Goal: Information Seeking & Learning: Learn about a topic

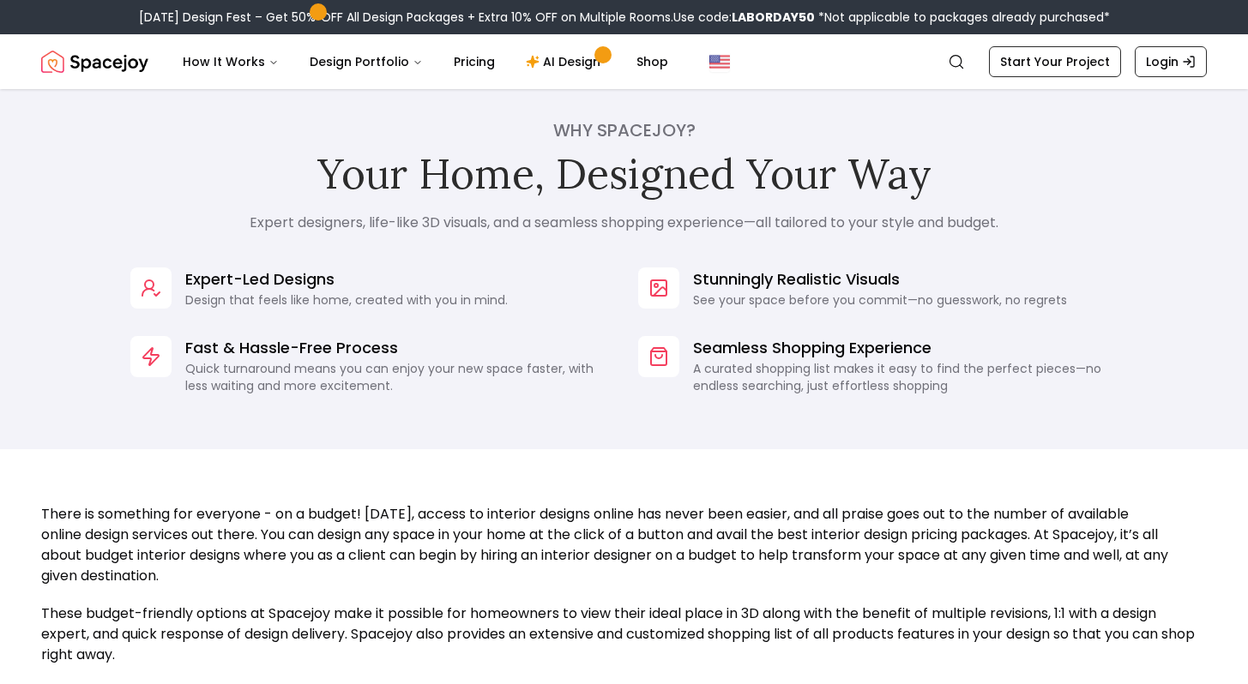
scroll to position [1269, 0]
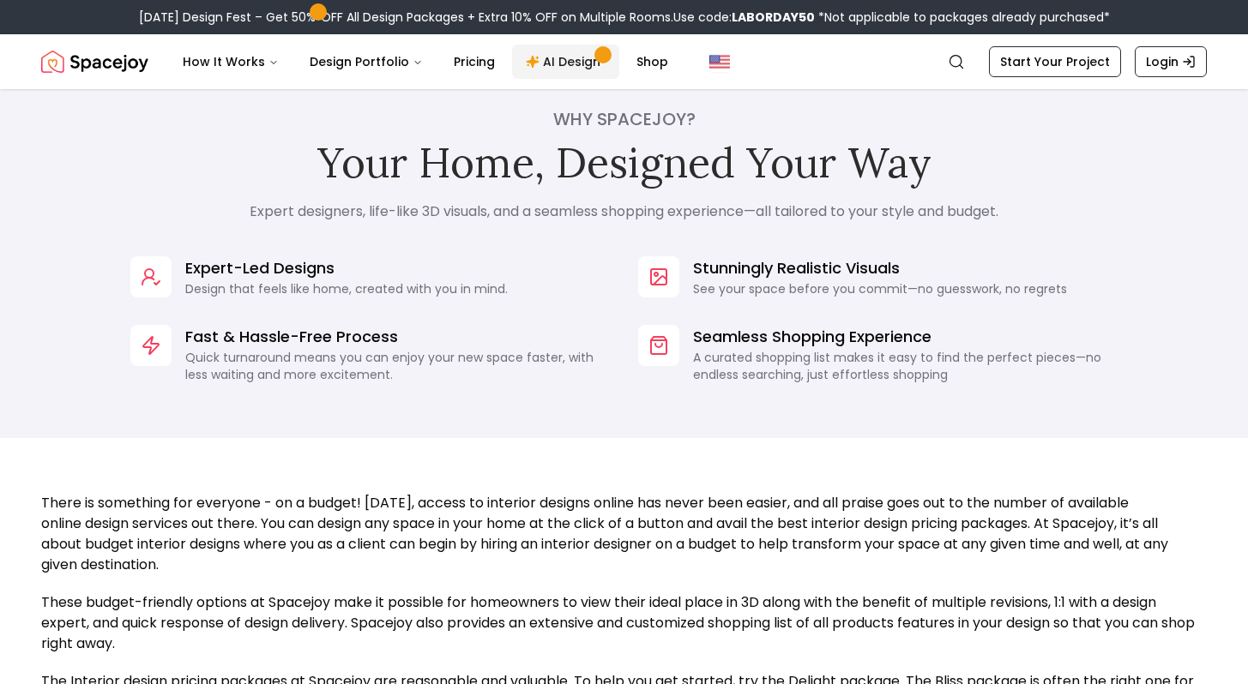
click at [548, 61] on link "AI Design" at bounding box center [565, 62] width 107 height 34
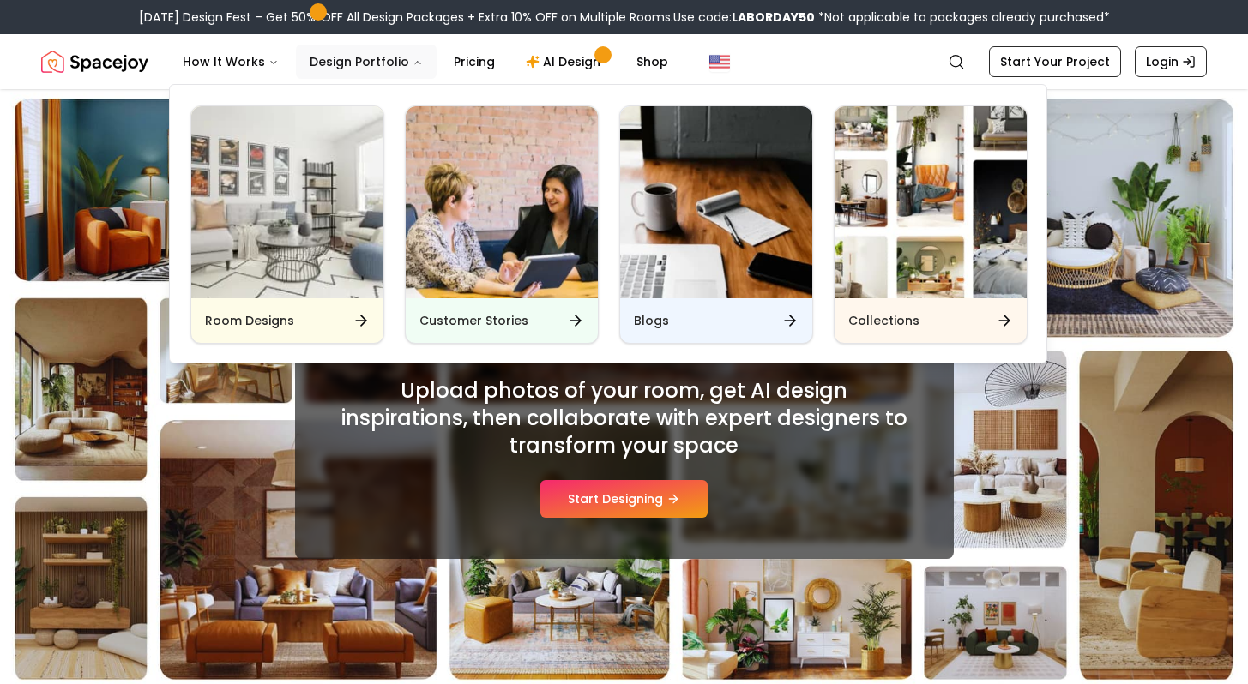
click at [377, 60] on button "Design Portfolio" at bounding box center [366, 62] width 141 height 34
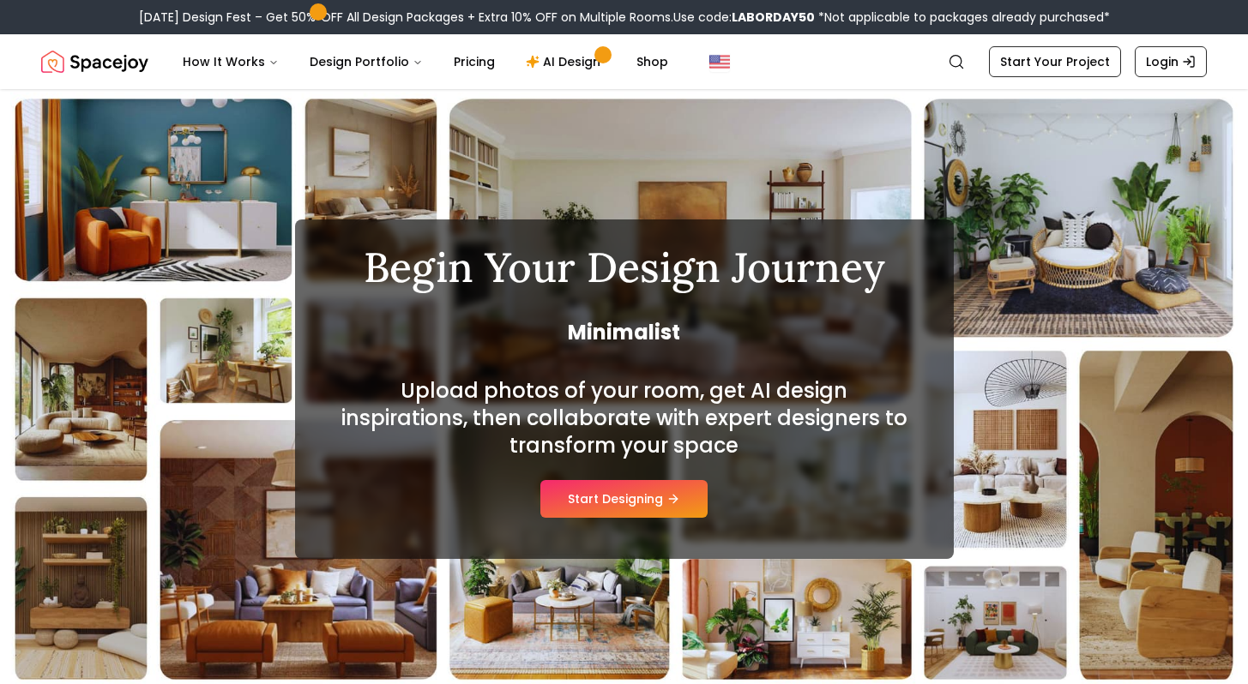
click at [417, 93] on div "Begin Your Design Journey Minimalist Upload photos of your room, get AI design …" at bounding box center [624, 389] width 1248 height 600
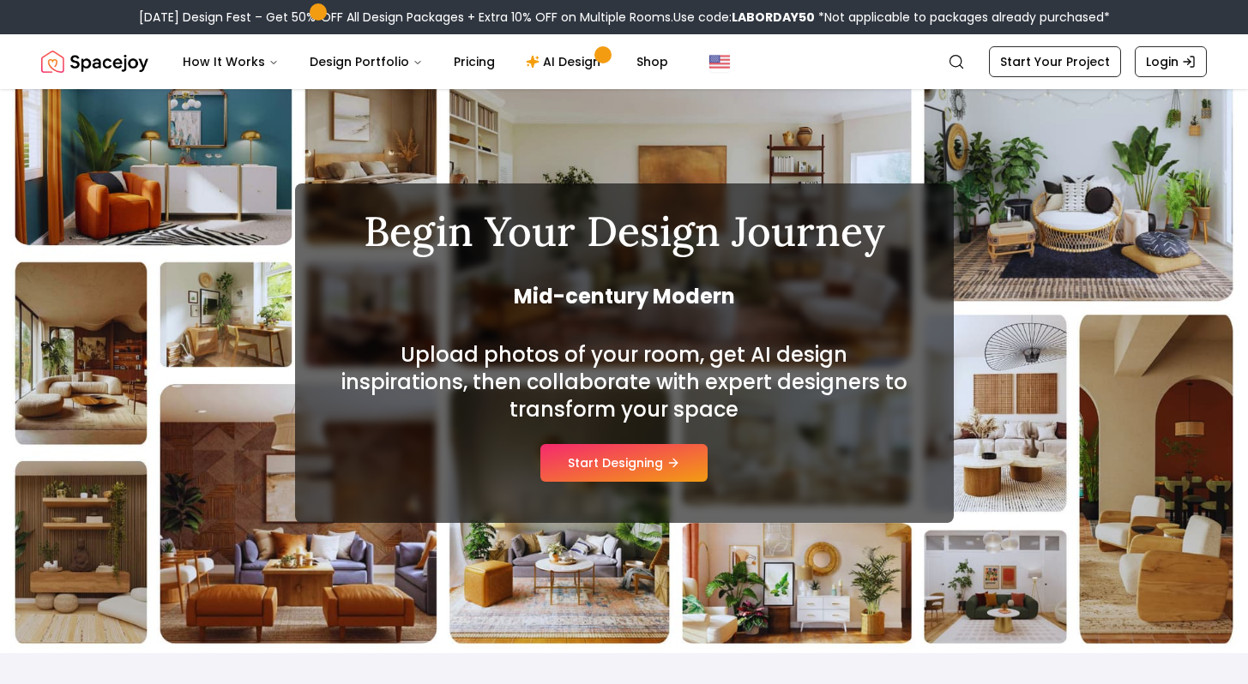
scroll to position [34, 0]
